Goal: Task Accomplishment & Management: Manage account settings

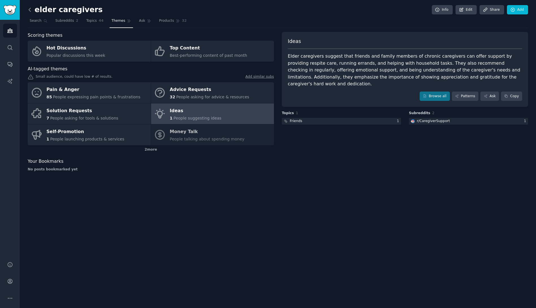
click at [29, 9] on icon at bounding box center [30, 9] width 2 height 3
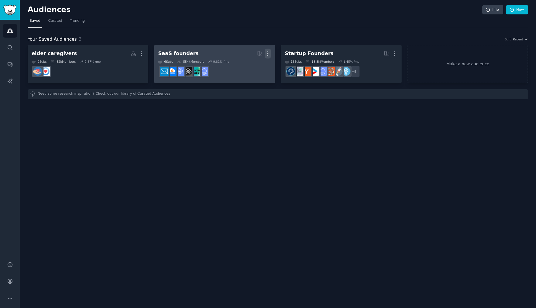
click at [267, 53] on icon "button" at bounding box center [268, 54] width 6 height 6
click at [249, 66] on p "Delete" at bounding box center [252, 65] width 13 height 6
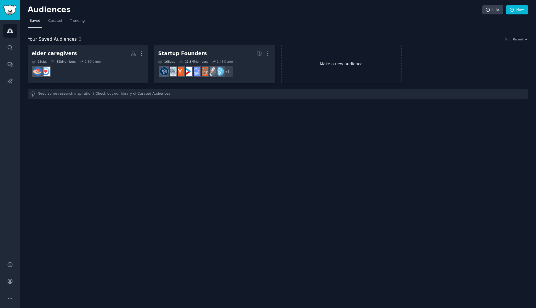
click at [353, 64] on link "Make a new audience" at bounding box center [341, 64] width 121 height 39
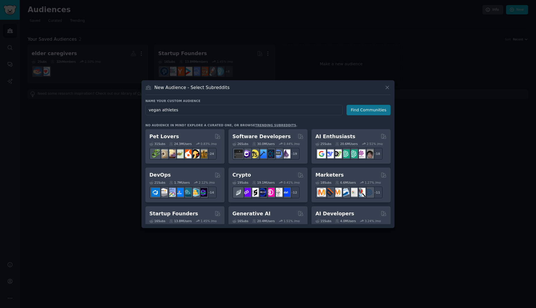
type input "vegan athletes"
click at [376, 111] on button "Find Communities" at bounding box center [369, 110] width 44 height 10
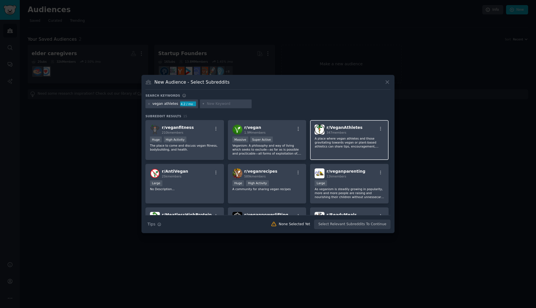
click at [329, 146] on p "A place where vegan athletes and those gravitating towards vegan or plant-based…" at bounding box center [350, 142] width 70 height 12
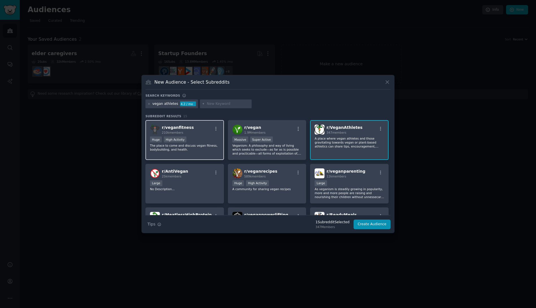
click at [201, 147] on p "The place to come and discuss vegan fitness, bodybuilding, and health." at bounding box center [185, 148] width 70 height 8
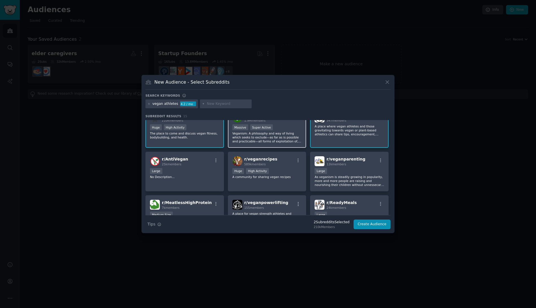
scroll to position [21, 0]
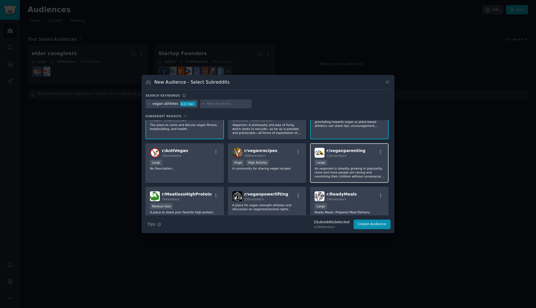
click at [355, 173] on p "As veganism is steadily growing in popularity, more and more people are raising…" at bounding box center [350, 172] width 70 height 12
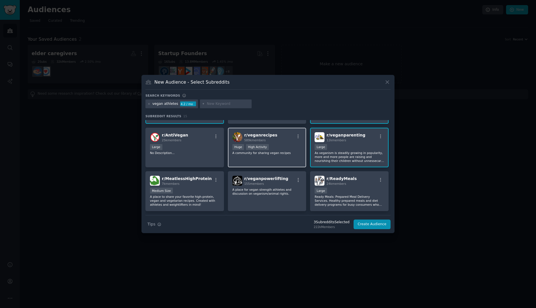
scroll to position [42, 0]
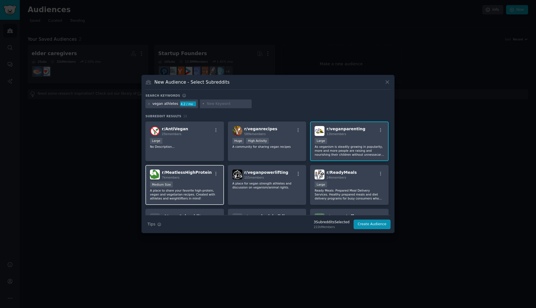
click at [206, 190] on p "A place to share your favorite high-protein, vegan and vegetarian recipes. Crea…" at bounding box center [185, 194] width 70 height 12
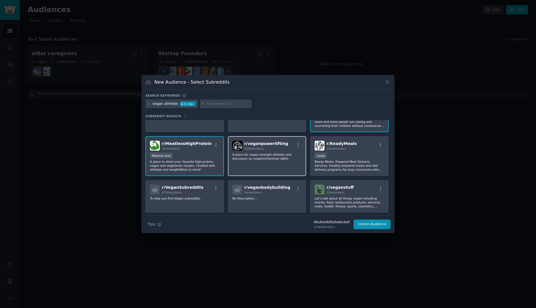
scroll to position [76, 0]
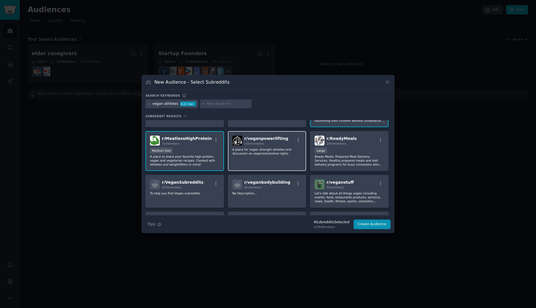
click at [279, 158] on div "r/ veganpowerlifting 155 members A place for vegan strength athletes and discus…" at bounding box center [267, 151] width 79 height 40
click at [274, 150] on p "A place for vegan strength athletes and discussion on veganism/animal rights." at bounding box center [268, 151] width 70 height 8
click at [271, 194] on p "No Description..." at bounding box center [268, 193] width 70 height 4
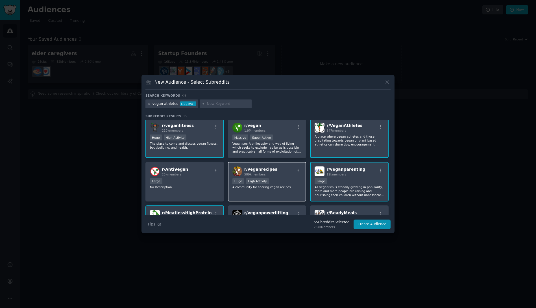
scroll to position [0, 0]
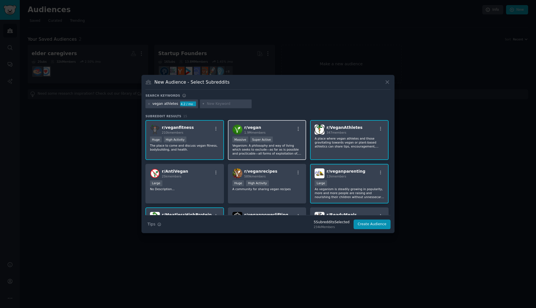
click at [283, 148] on p "Veganism: A philosophy and way of living which seeks to exclude—as far as is po…" at bounding box center [268, 150] width 70 height 12
click at [370, 225] on button "Create Audience" at bounding box center [372, 225] width 37 height 10
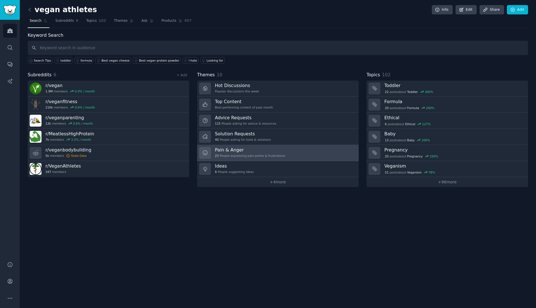
click at [253, 153] on div "Pain & Anger 23 People expressing pain points & frustrations" at bounding box center [250, 153] width 70 height 12
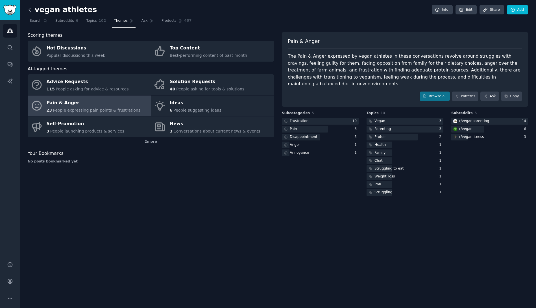
click at [31, 10] on icon at bounding box center [30, 10] width 6 height 6
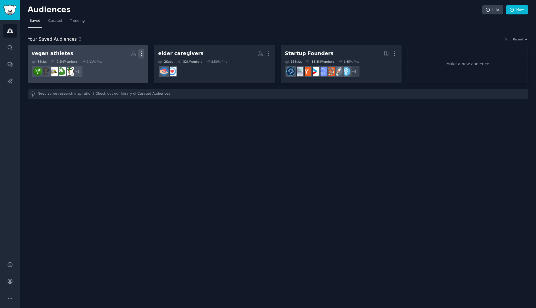
click at [142, 53] on icon "button" at bounding box center [141, 54] width 6 height 6
click at [124, 55] on p "View" at bounding box center [124, 56] width 9 height 6
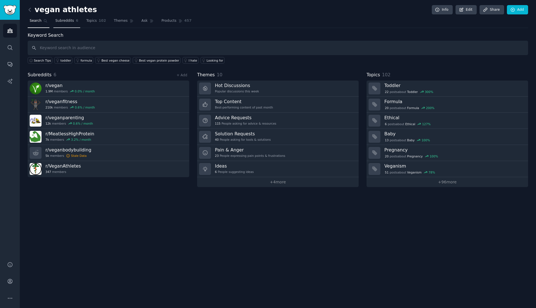
click at [63, 23] on span "Subreddits" at bounding box center [64, 20] width 19 height 5
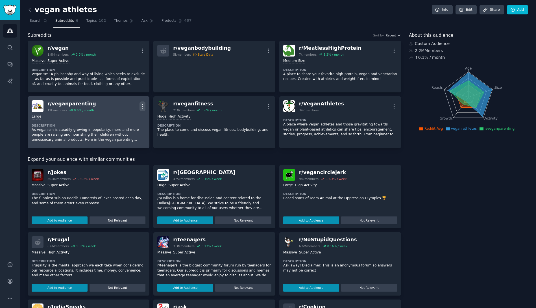
click at [142, 106] on icon "button" at bounding box center [142, 106] width 1 height 4
click at [121, 129] on p "Delete" at bounding box center [120, 128] width 13 height 6
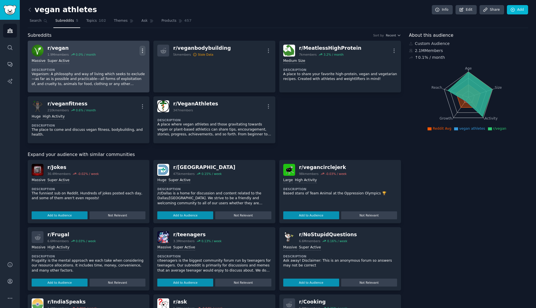
click at [144, 52] on icon "button" at bounding box center [143, 51] width 6 height 6
click at [117, 74] on p "Delete" at bounding box center [120, 73] width 13 height 6
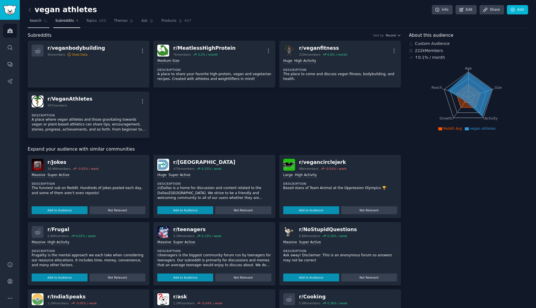
click at [33, 20] on span "Search" at bounding box center [36, 20] width 12 height 5
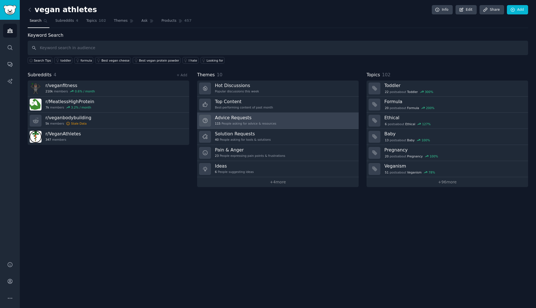
click at [262, 122] on div "115 People asking for advice & resources" at bounding box center [245, 123] width 61 height 4
